Goal: Task Accomplishment & Management: Complete application form

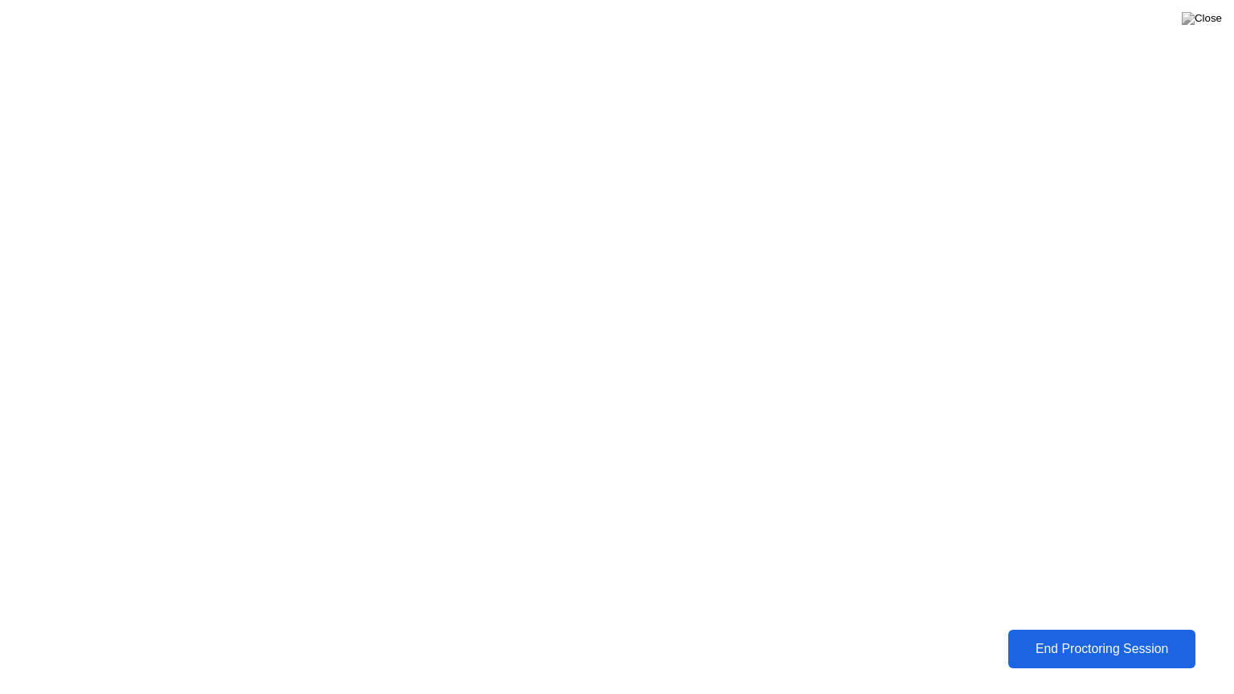
click at [1073, 664] on button "End Proctoring Session" at bounding box center [1102, 649] width 188 height 39
